Goal: Task Accomplishment & Management: Manage account settings

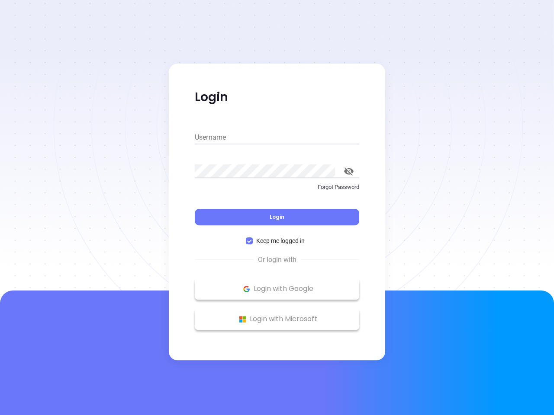
click at [277, 208] on div "Login" at bounding box center [277, 212] width 164 height 27
click at [277, 138] on input "Username" at bounding box center [277, 138] width 164 height 14
click at [349, 171] on icon "toggle password visibility" at bounding box center [349, 171] width 10 height 8
click at [277, 217] on span "Login" at bounding box center [277, 216] width 15 height 7
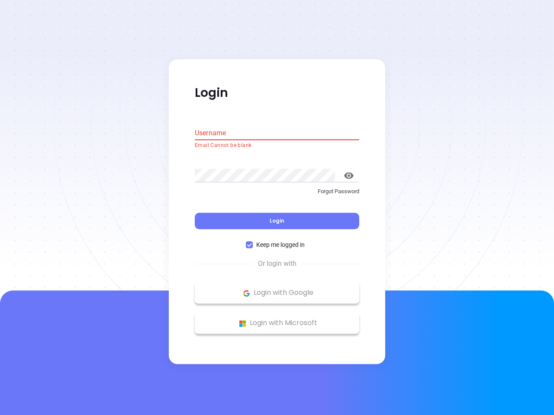
click at [277, 241] on span "Keep me logged in" at bounding box center [280, 246] width 55 height 10
click at [253, 242] on input "Keep me logged in" at bounding box center [249, 245] width 7 height 7
checkbox input "false"
click at [277, 289] on p "Login with Google" at bounding box center [277, 293] width 156 height 13
click at [277, 319] on p "Login with Microsoft" at bounding box center [277, 323] width 156 height 13
